Goal: Transaction & Acquisition: Purchase product/service

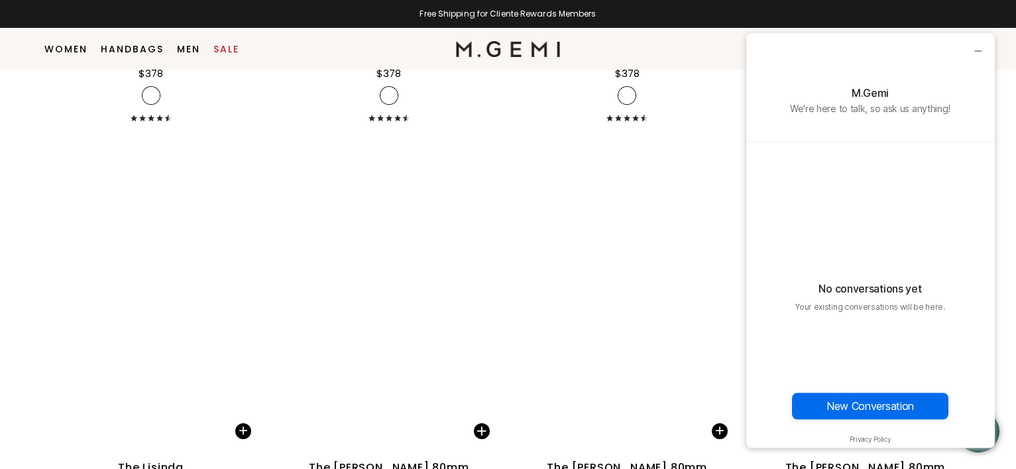
scroll to position [9439, 0]
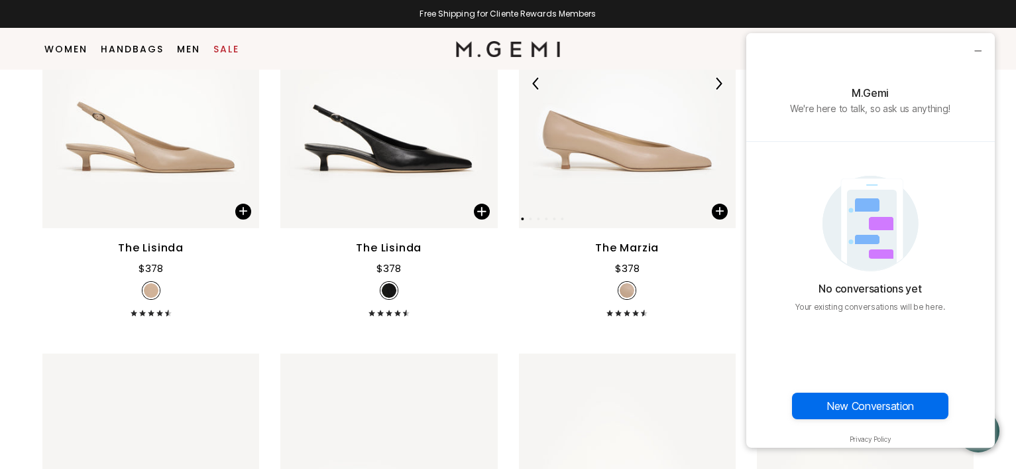
click at [597, 152] on img at bounding box center [627, 83] width 217 height 289
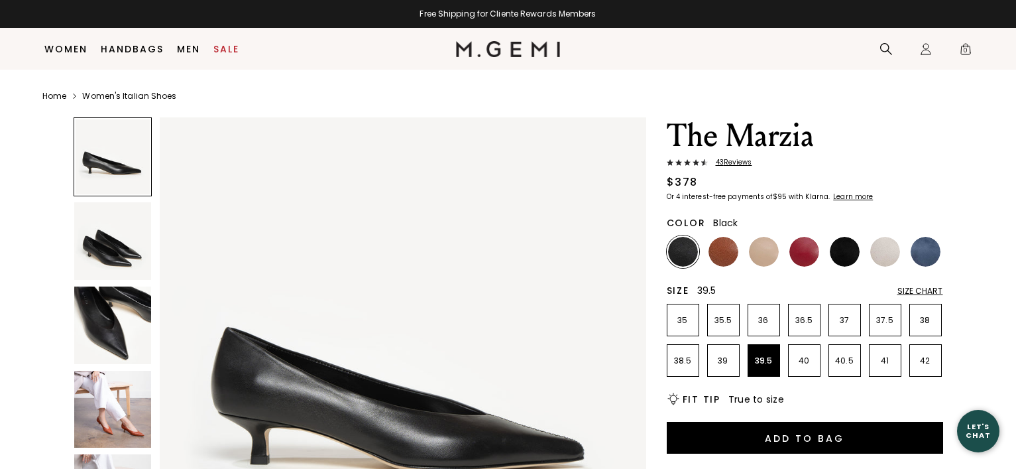
scroll to position [107, 0]
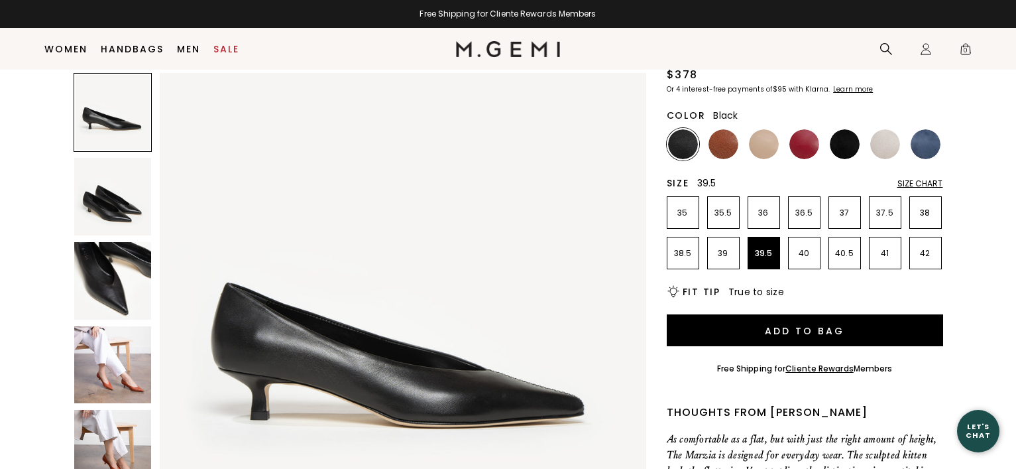
click at [101, 374] on img at bounding box center [113, 365] width 78 height 78
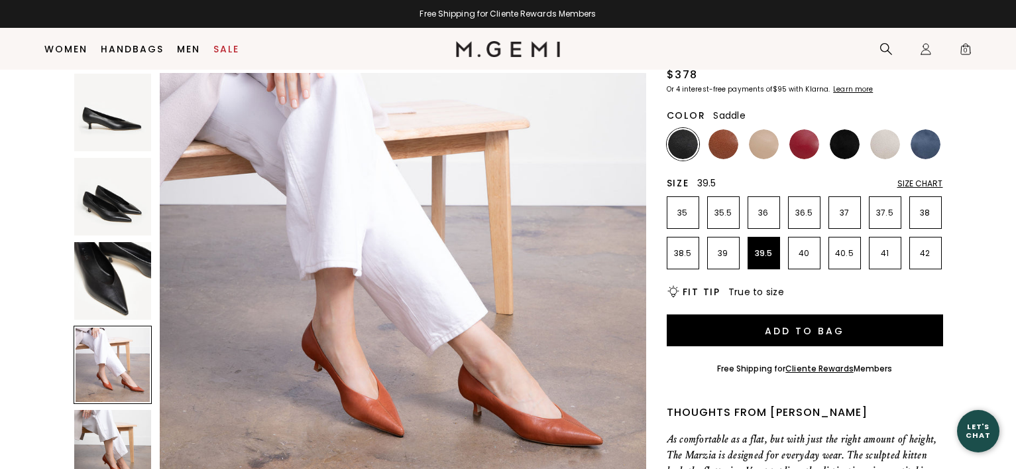
scroll to position [0, 0]
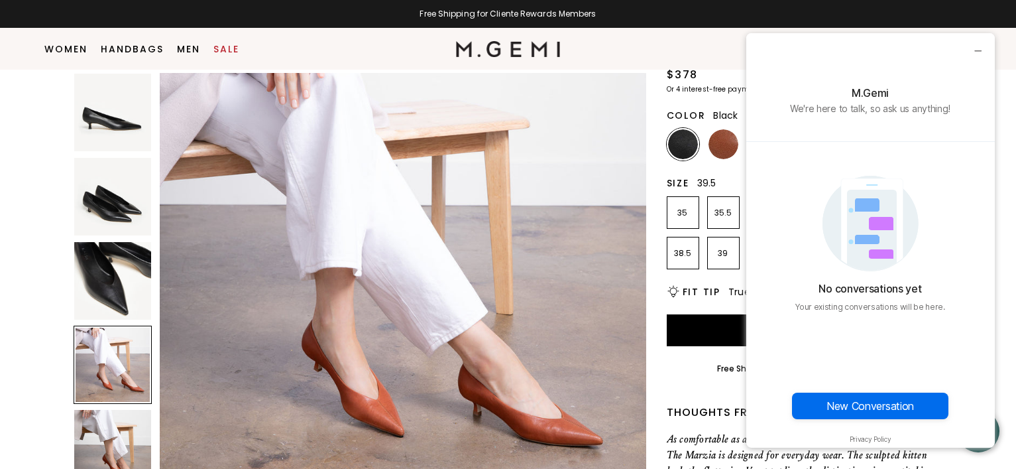
click at [754, 150] on div "No conversations yet Your existing conversations will be here." at bounding box center [870, 230] width 249 height 176
click at [732, 145] on img at bounding box center [724, 144] width 30 height 30
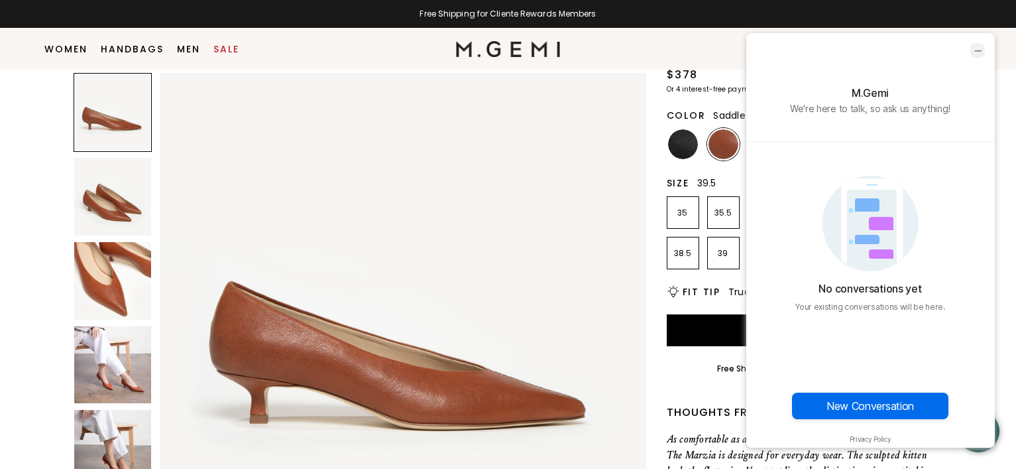
click at [979, 52] on icon "minimize chat widget" at bounding box center [978, 50] width 12 height 12
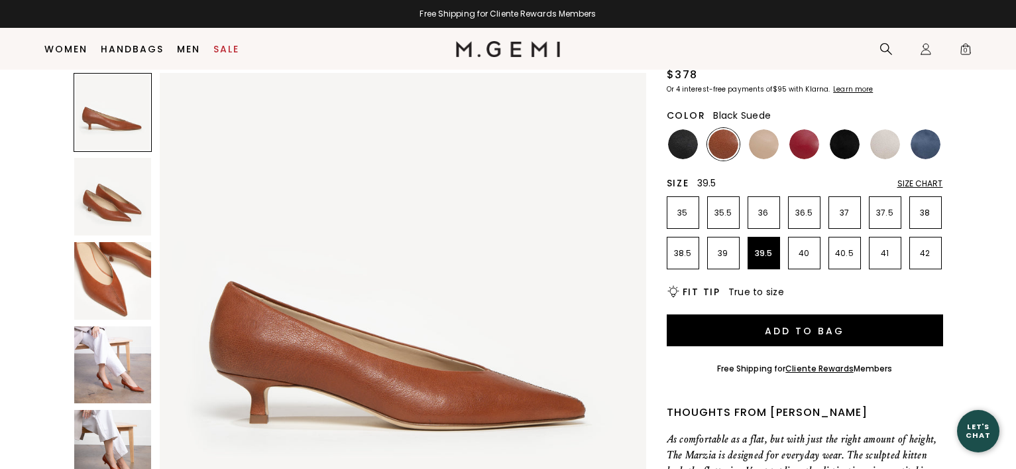
click at [851, 144] on img at bounding box center [845, 144] width 30 height 30
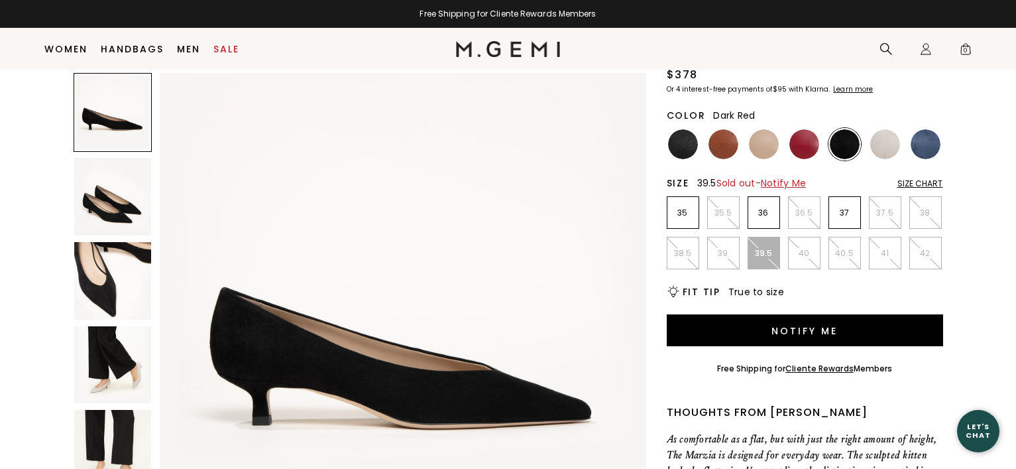
click at [811, 143] on img at bounding box center [805, 144] width 30 height 30
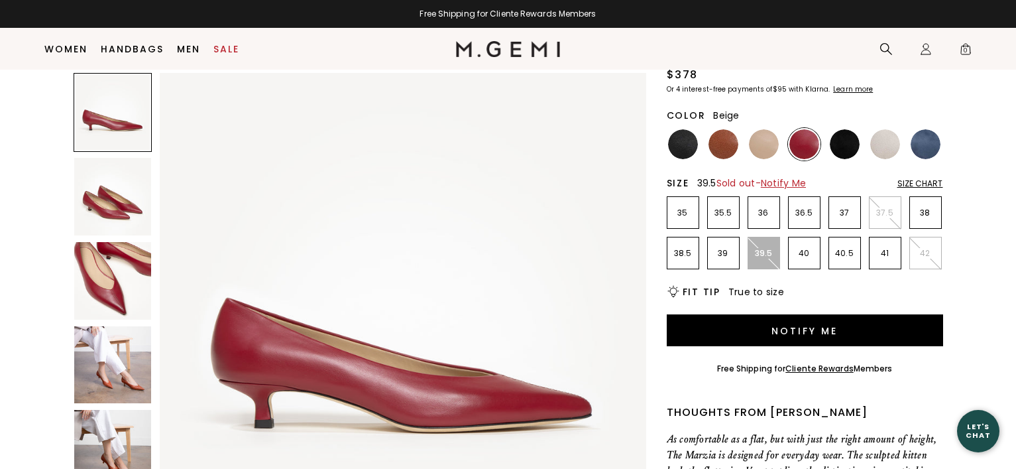
click at [768, 137] on img at bounding box center [764, 144] width 30 height 30
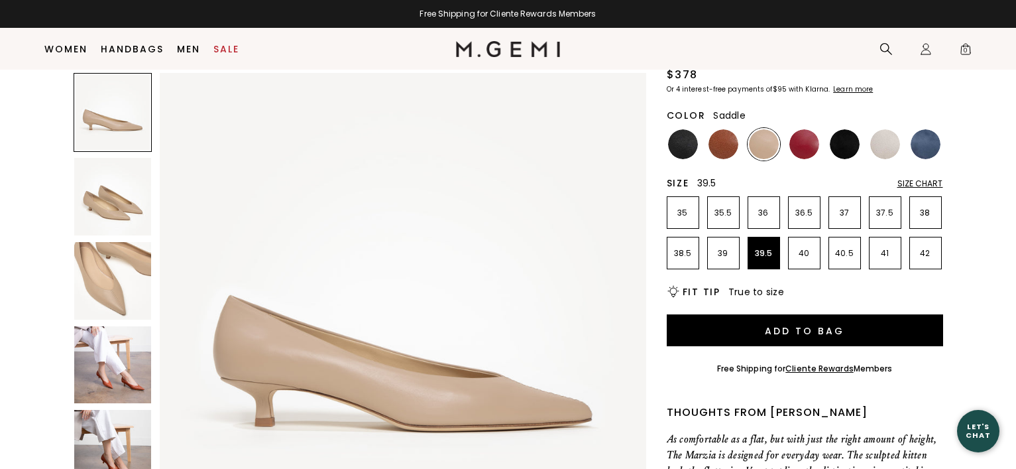
click at [724, 137] on img at bounding box center [724, 144] width 30 height 30
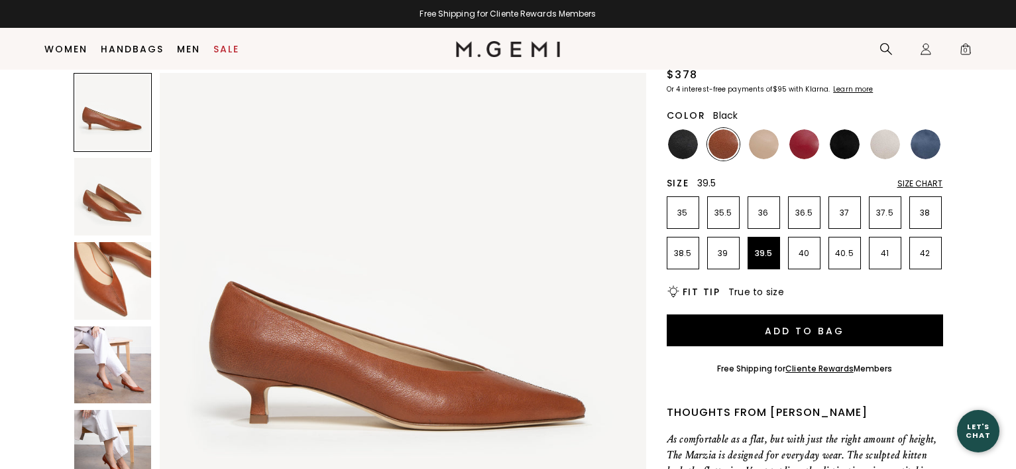
click at [687, 142] on img at bounding box center [683, 144] width 30 height 30
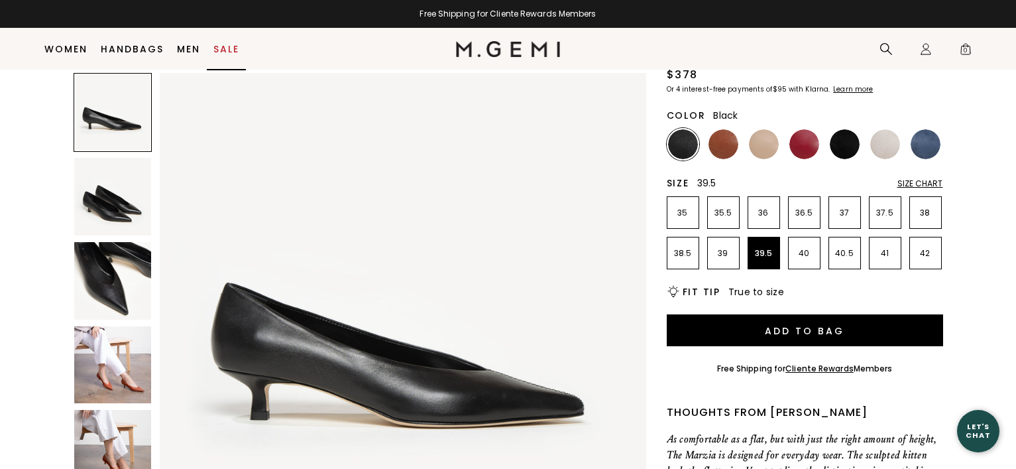
click at [227, 44] on link "Sale" at bounding box center [226, 49] width 26 height 11
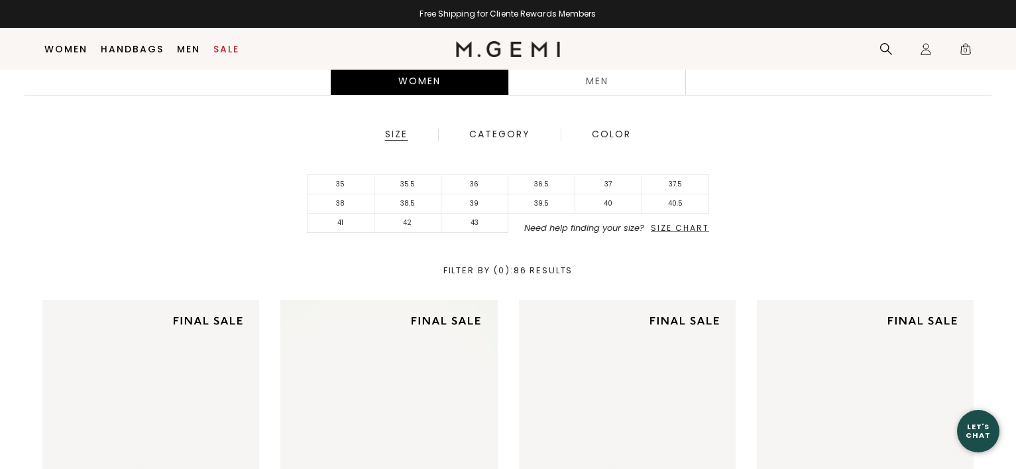
scroll to position [243, 0]
click at [543, 208] on li "39.5" at bounding box center [541, 203] width 67 height 19
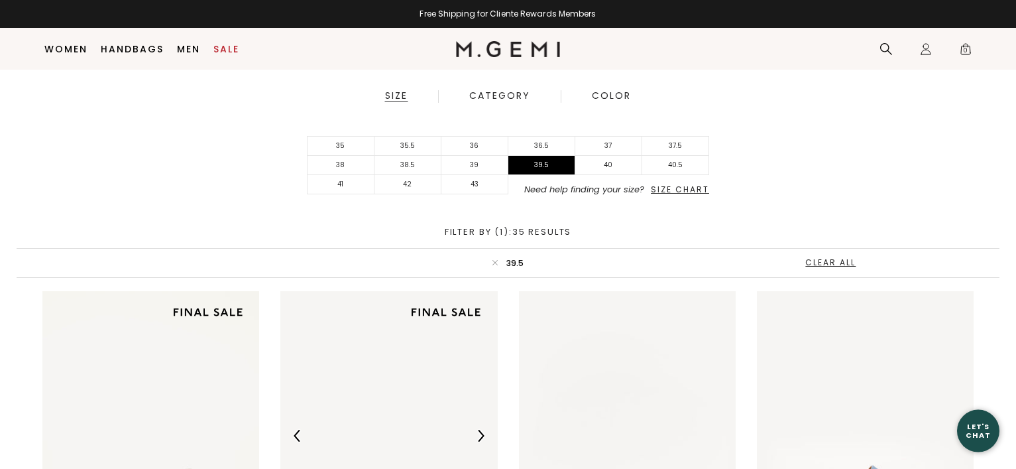
scroll to position [175, 0]
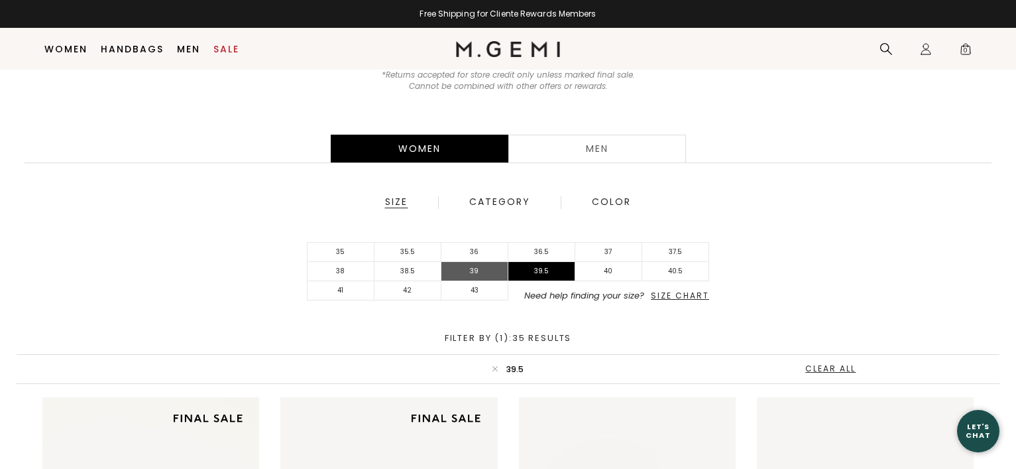
click at [467, 268] on li "39" at bounding box center [475, 271] width 67 height 19
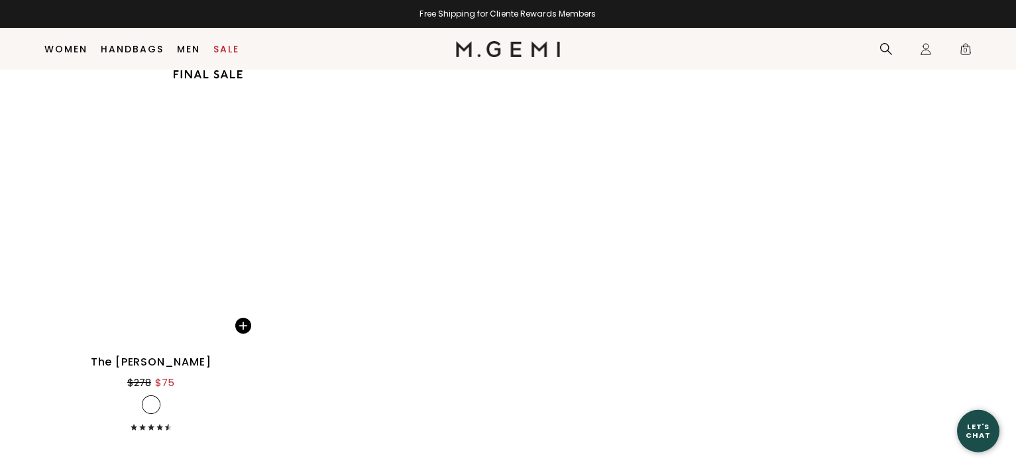
scroll to position [4706, 0]
